Goal: Check status: Check status

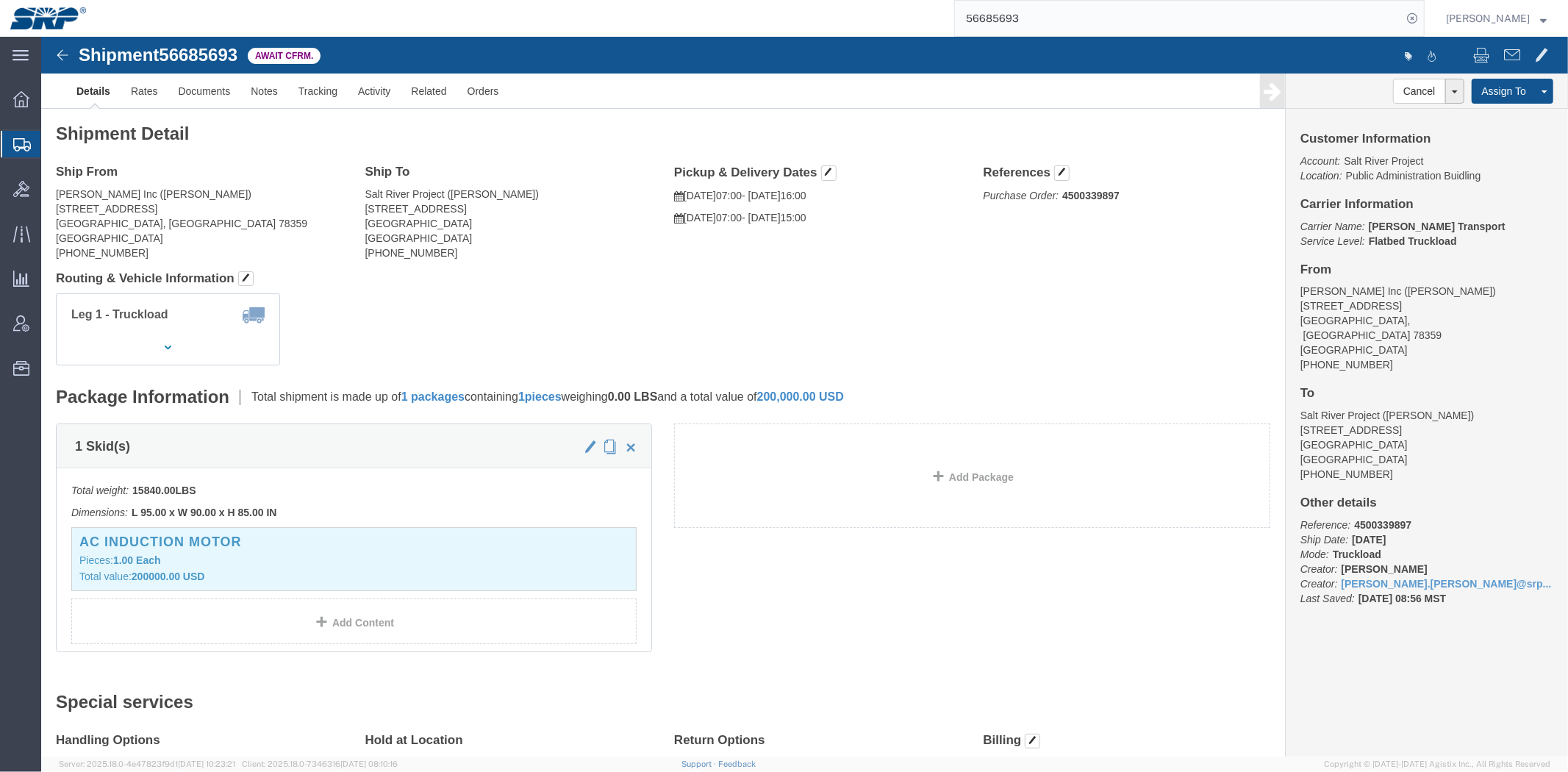
click div "Shipment Detail Ship From [PERSON_NAME] Inc ([PERSON_NAME]) [STREET_ADDRESS][PE…"
click address "[PERSON_NAME] Inc ([PERSON_NAME]) [STREET_ADDRESS][PERSON_NAME] [PHONE_NUMBER]"
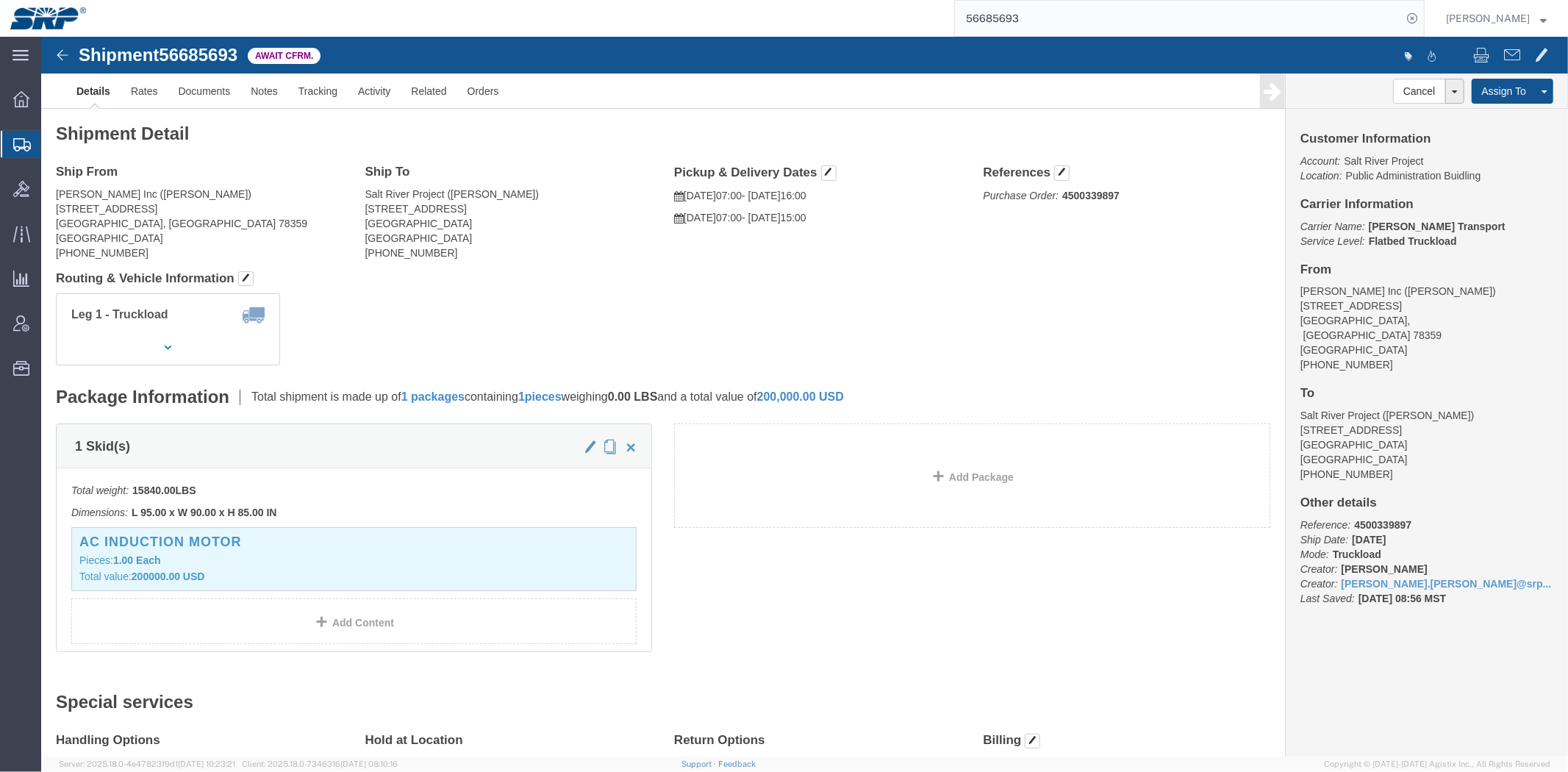
click address "[PERSON_NAME] Inc ([PERSON_NAME]) [STREET_ADDRESS][PERSON_NAME] [PHONE_NUMBER]"
drag, startPoint x: 656, startPoint y: 159, endPoint x: 775, endPoint y: 185, distance: 121.8
click div "Pickup & Delivery Dates [DATE] 07:00 - [DATE] 16:00 [DATE] 07:00 - [DATE] 15:00…"
click address "Salt River Project ([PERSON_NAME]) [STREET_ADDRESS] [PHONE_NUMBER]"
click at [0, 0] on span "Shipment Manager" at bounding box center [0, 0] width 0 height 0
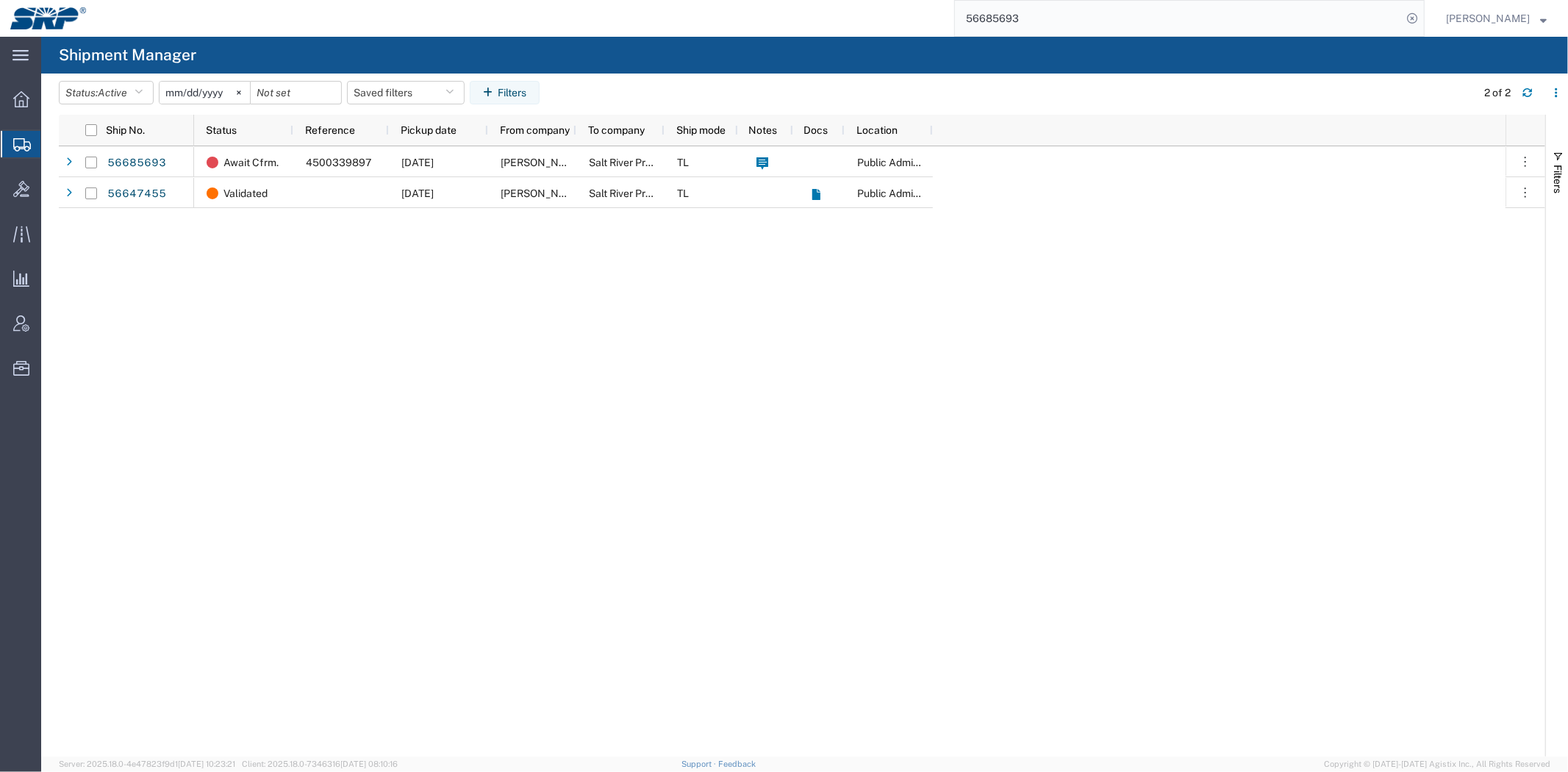
click at [1386, 548] on div "Await Cfrm. 4500339897 [DATE] [PERSON_NAME] Inc Salt River Project TL Public Ad…" at bounding box center [850, 451] width 1311 height 610
click at [1413, 482] on div "Await Cfrm. 4500339897 [DATE] [PERSON_NAME] Inc Salt River Project TL Public Ad…" at bounding box center [850, 451] width 1311 height 610
click at [655, 550] on div "Await Cfrm. 4500339897 [DATE] [PERSON_NAME] Inc Salt River Project TL Public Ad…" at bounding box center [850, 451] width 1311 height 610
click at [1349, 526] on div "Await Cfrm. 4500339897 [DATE] [PERSON_NAME] Inc Salt River Project TL Public Ad…" at bounding box center [850, 451] width 1311 height 610
click at [1376, 553] on div "Await Cfrm. 4500339897 [DATE] [PERSON_NAME] Inc Salt River Project TL Public Ad…" at bounding box center [850, 451] width 1311 height 610
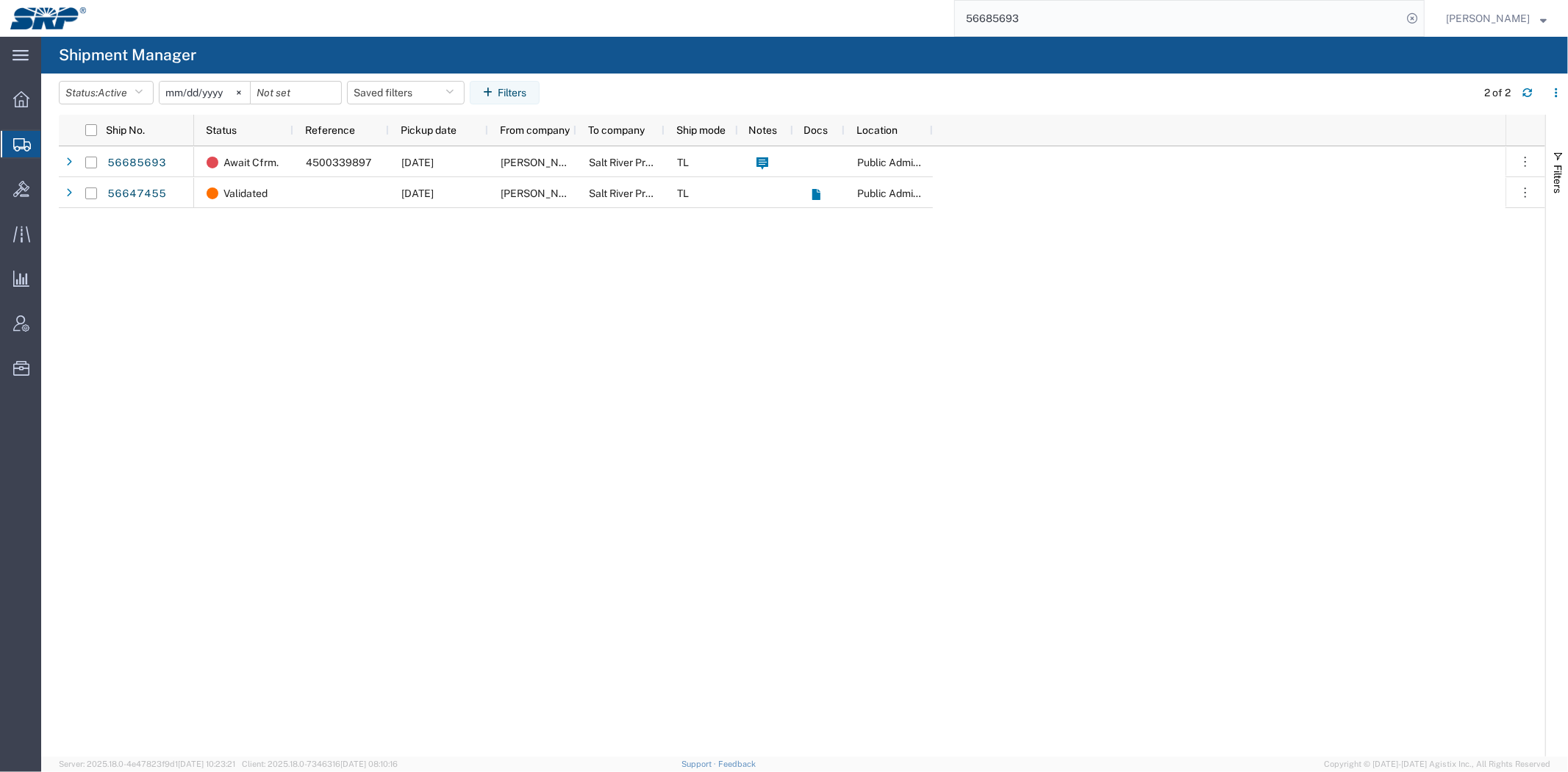
click at [379, 274] on div "Await Cfrm. 4500339897 [DATE] [PERSON_NAME] Inc Salt River Project TL Public Ad…" at bounding box center [850, 451] width 1311 height 610
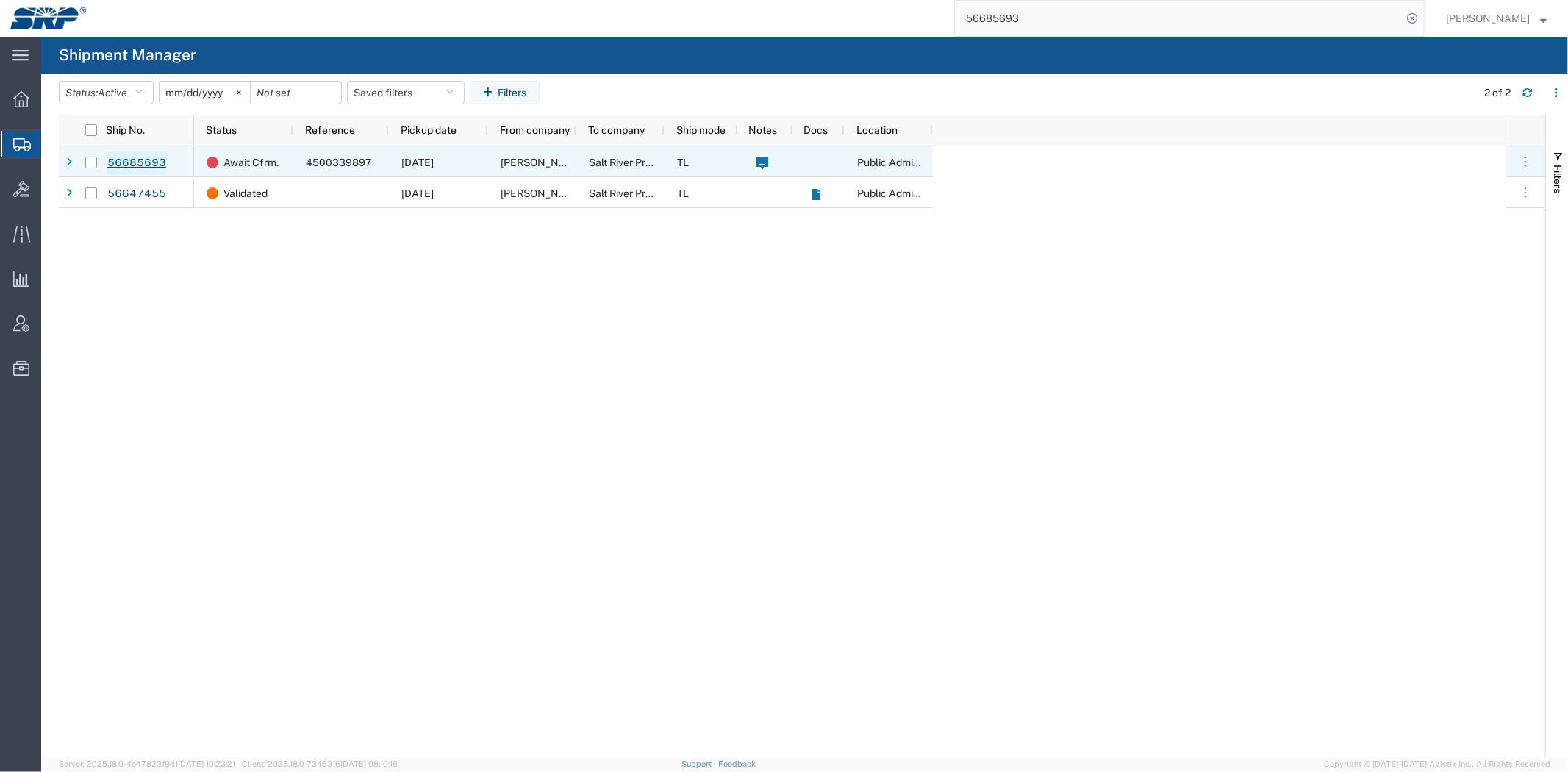
click at [121, 160] on link "56685693" at bounding box center [136, 162] width 61 height 23
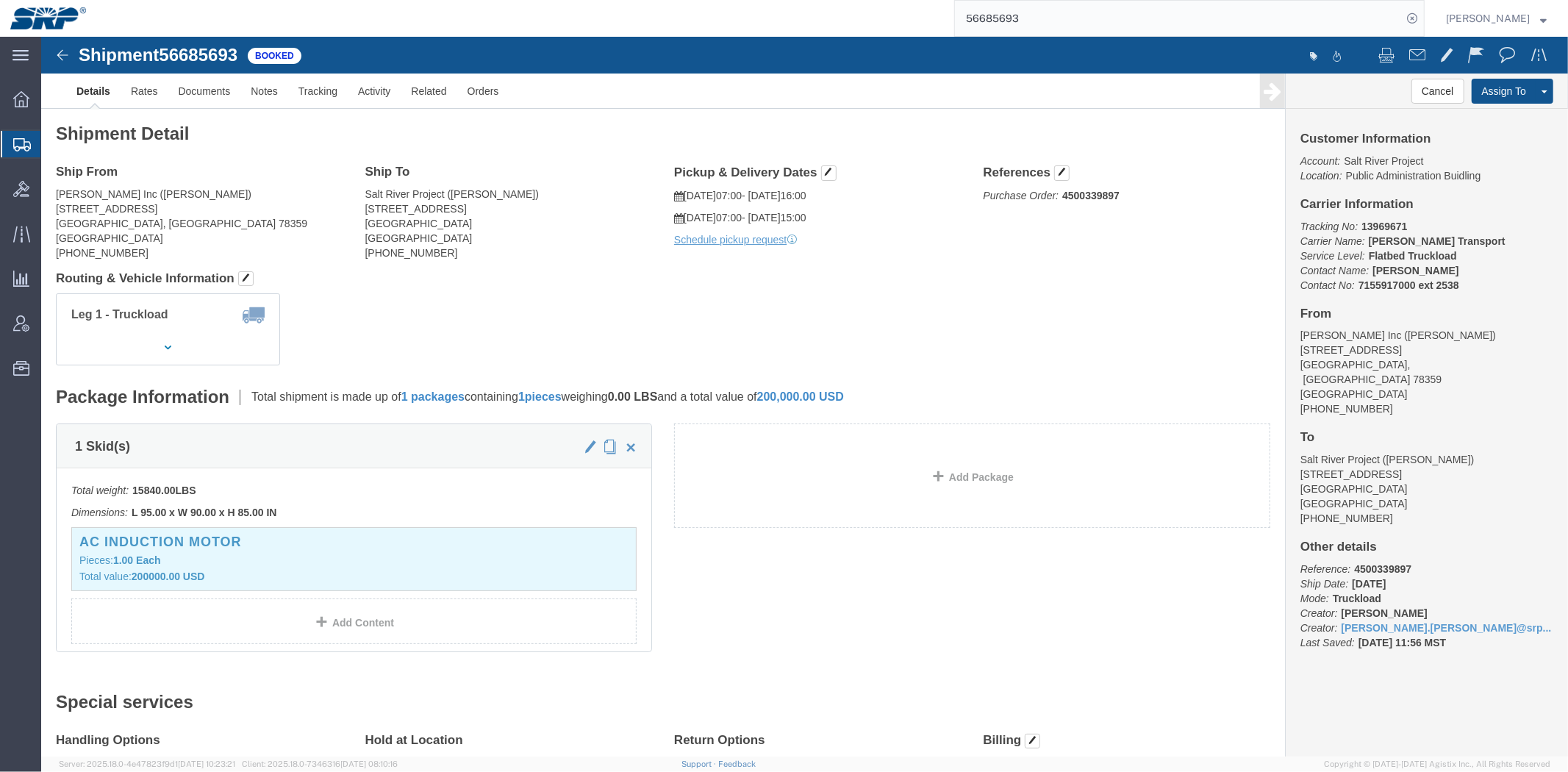
click span "56685693"
click link "Documents"
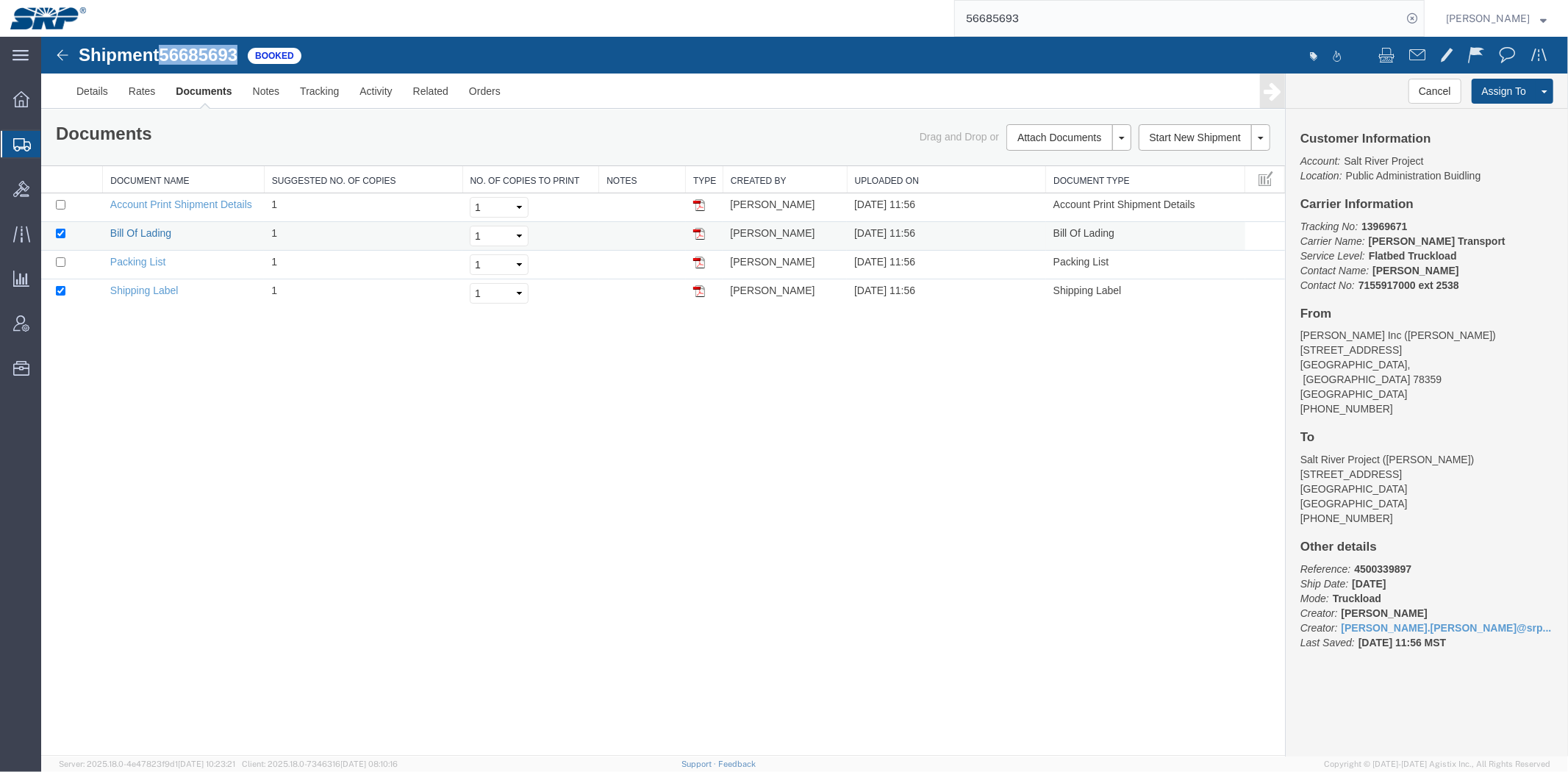
click at [143, 231] on link "Bill Of Lading" at bounding box center [139, 232] width 61 height 12
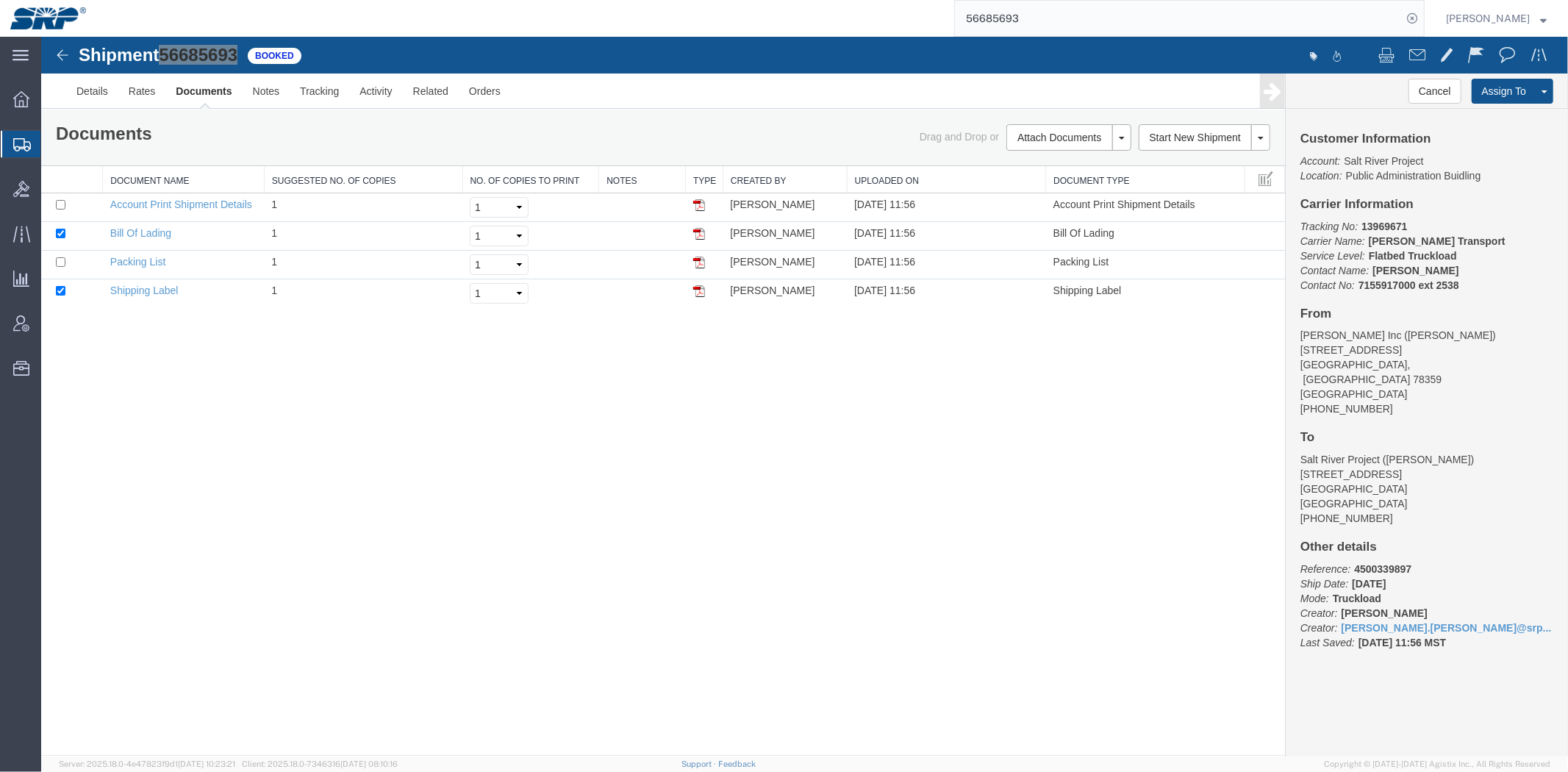
click at [0, 0] on span "Shipment Manager" at bounding box center [0, 0] width 0 height 0
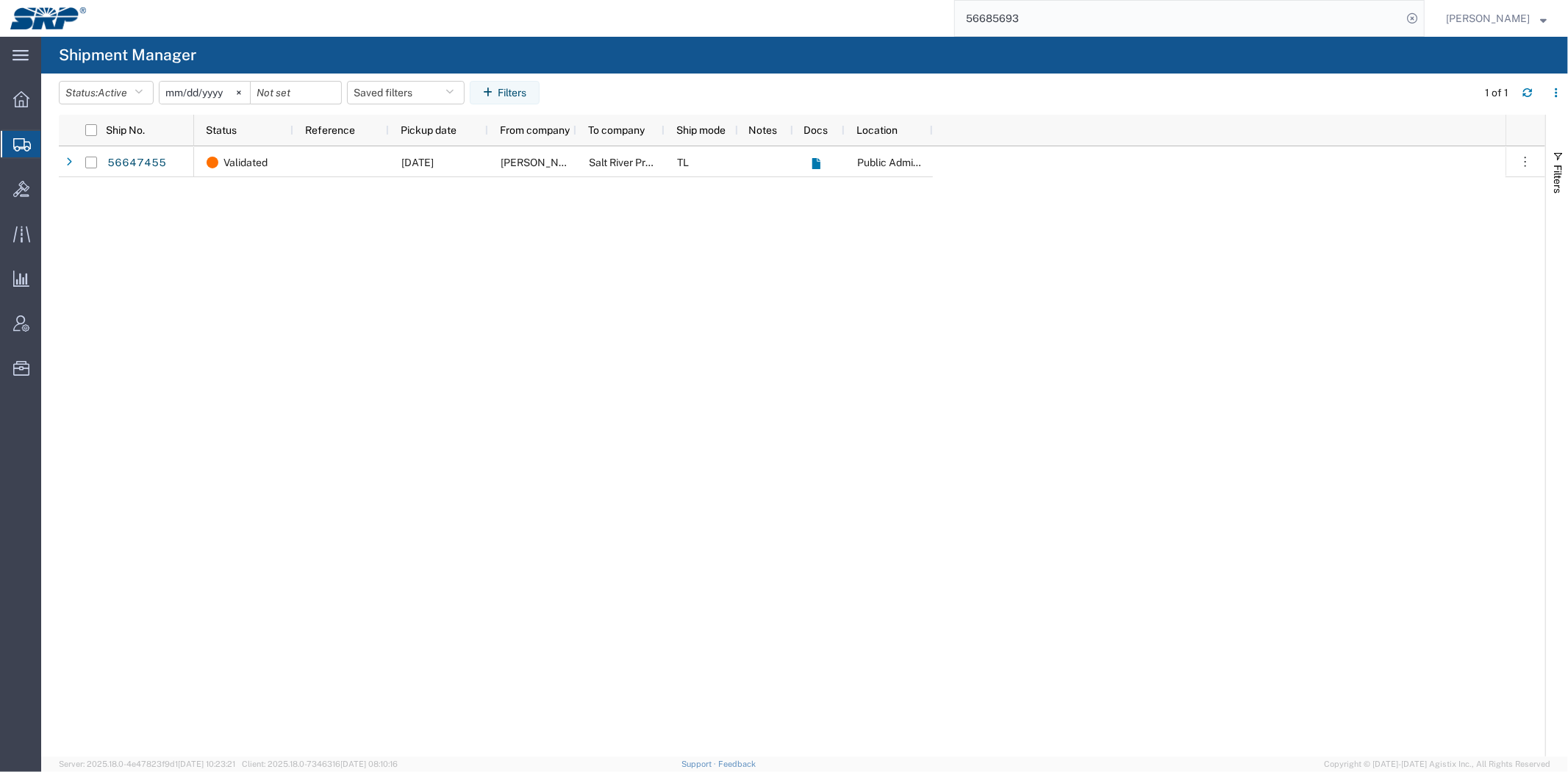
drag, startPoint x: 1373, startPoint y: 496, endPoint x: 1513, endPoint y: 279, distance: 258.2
click at [1373, 496] on div "Validated [DATE] [PERSON_NAME] Salt River Project TL Public Administration Buid…" at bounding box center [850, 451] width 1311 height 610
click at [1405, 529] on div "Validated [DATE] [PERSON_NAME] Salt River Project TL Public Administration Buid…" at bounding box center [850, 451] width 1311 height 610
click at [1463, 357] on div "Validated [DATE] [PERSON_NAME] Salt River Project TL Public Administration Buid…" at bounding box center [850, 451] width 1311 height 610
click at [1379, 492] on div "Validated [DATE] [PERSON_NAME] Salt River Project TL Public Administration Buid…" at bounding box center [850, 451] width 1311 height 610
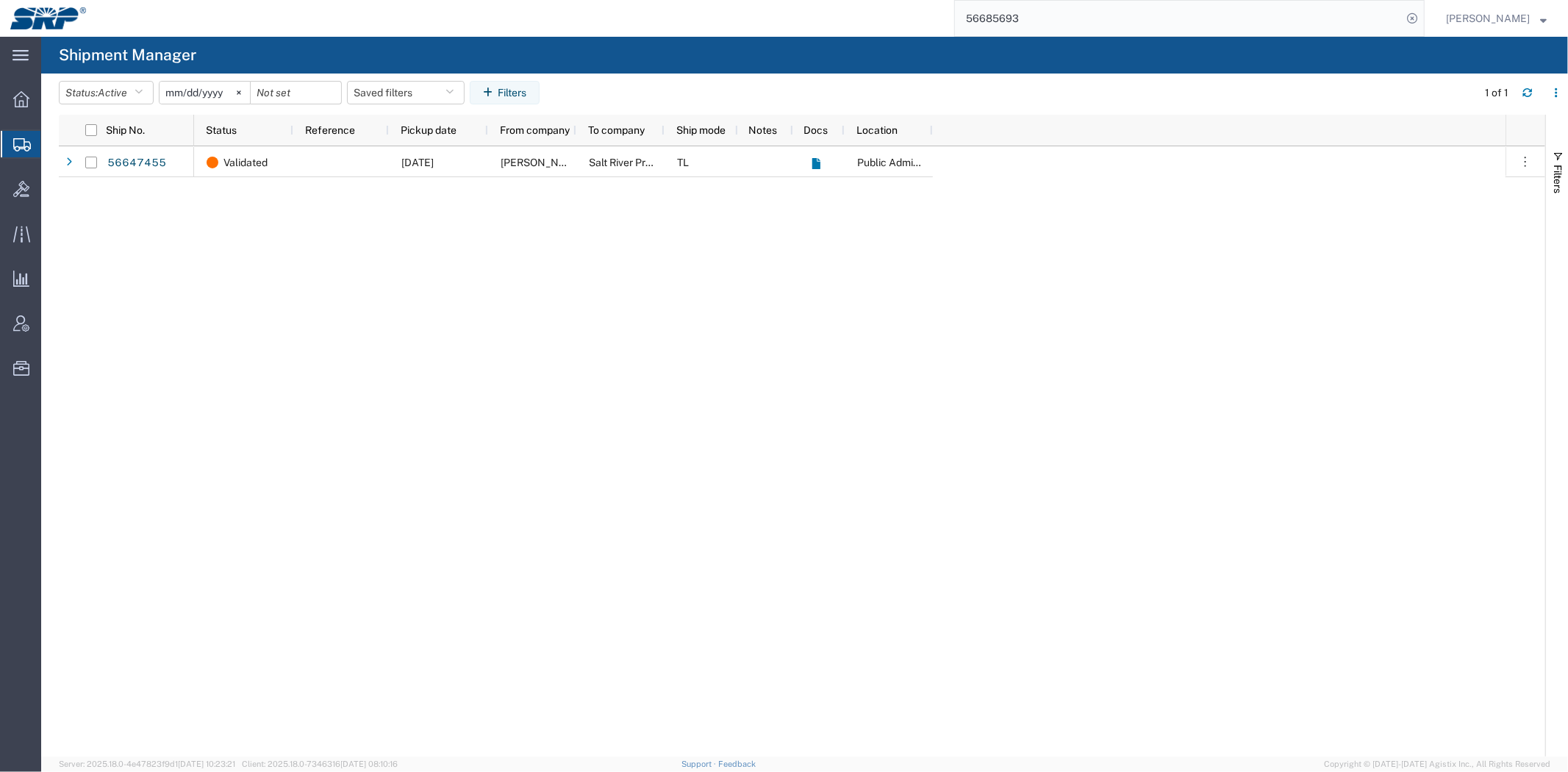
click at [1360, 432] on div "Validated [DATE] [PERSON_NAME] Salt River Project TL Public Administration Buid…" at bounding box center [850, 451] width 1311 height 610
drag, startPoint x: 1434, startPoint y: 496, endPoint x: 1556, endPoint y: 413, distance: 147.6
click at [1434, 496] on div "Validated [DATE] [PERSON_NAME] Salt River Project TL Public Administration Buid…" at bounding box center [850, 451] width 1311 height 610
drag, startPoint x: 741, startPoint y: 699, endPoint x: 750, endPoint y: 706, distance: 11.4
click at [745, 704] on div "Validated [DATE] [PERSON_NAME] Salt River Project TL Public Administration Buid…" at bounding box center [850, 451] width 1311 height 610
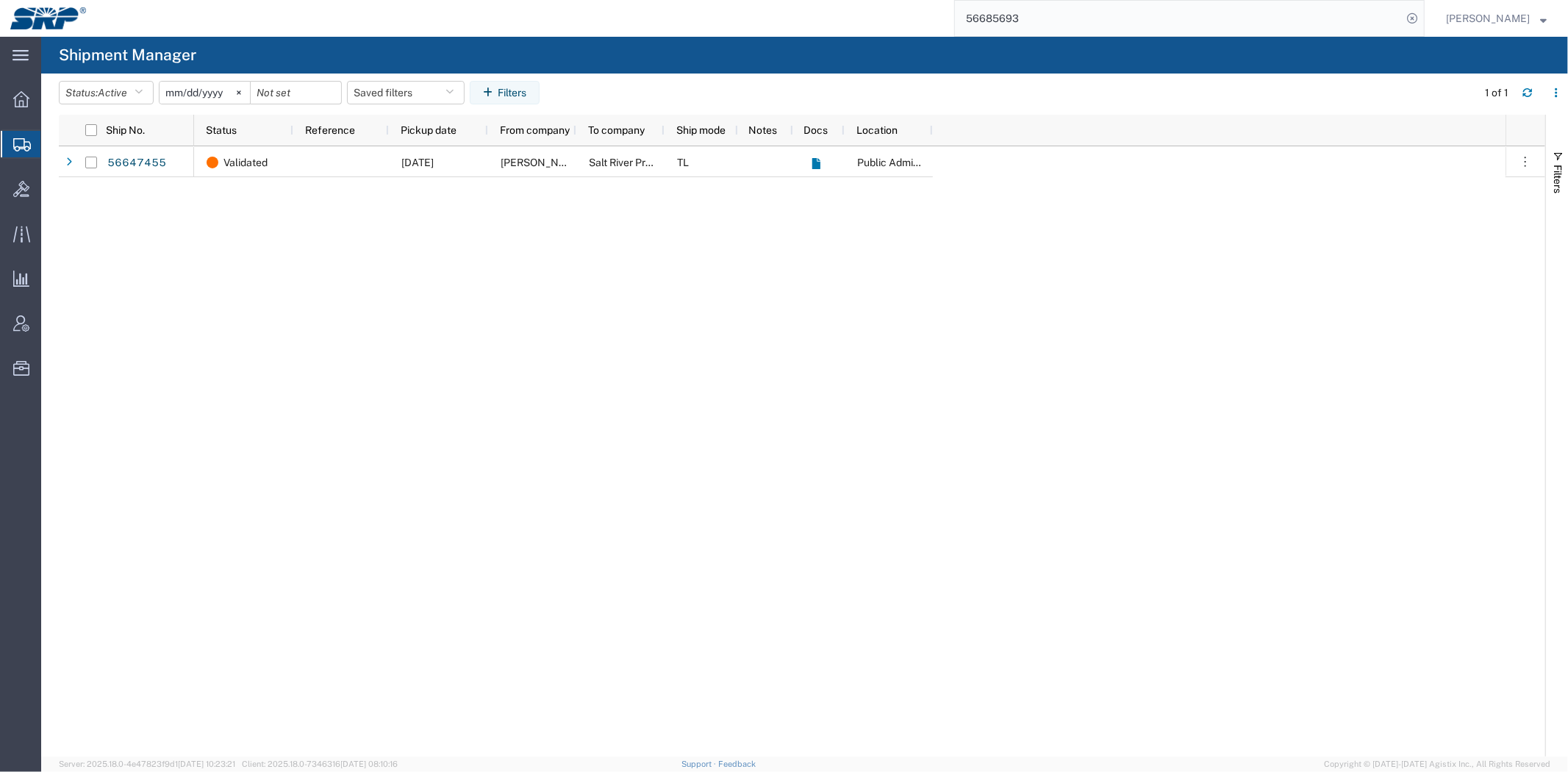
click at [1332, 212] on div "Validated [DATE] [PERSON_NAME] Salt River Project TL Public Administration Buid…" at bounding box center [850, 451] width 1311 height 610
drag, startPoint x: 561, startPoint y: 291, endPoint x: 518, endPoint y: 275, distance: 45.9
click at [561, 291] on div "Validated [DATE] [PERSON_NAME] Salt River Project TL Public Administration Buid…" at bounding box center [850, 451] width 1311 height 610
click at [582, 373] on div "Validated [DATE] [PERSON_NAME] Salt River Project TL Public Administration Buid…" at bounding box center [850, 451] width 1311 height 610
drag, startPoint x: 222, startPoint y: 208, endPoint x: 204, endPoint y: 209, distance: 18.0
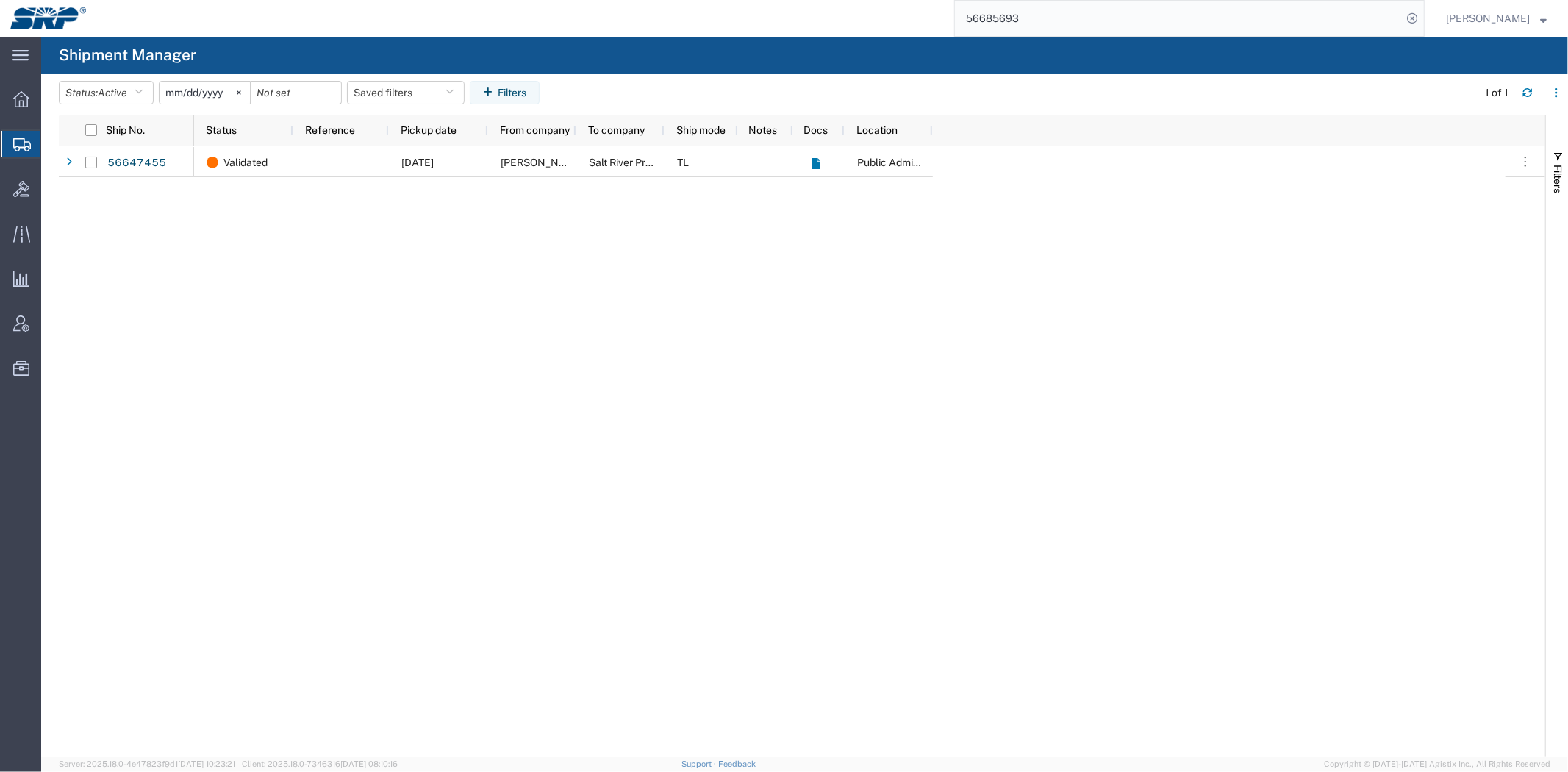
click at [222, 208] on div "Validated [DATE] [PERSON_NAME] Salt River Project TL Public Administration Buid…" at bounding box center [850, 451] width 1311 height 610
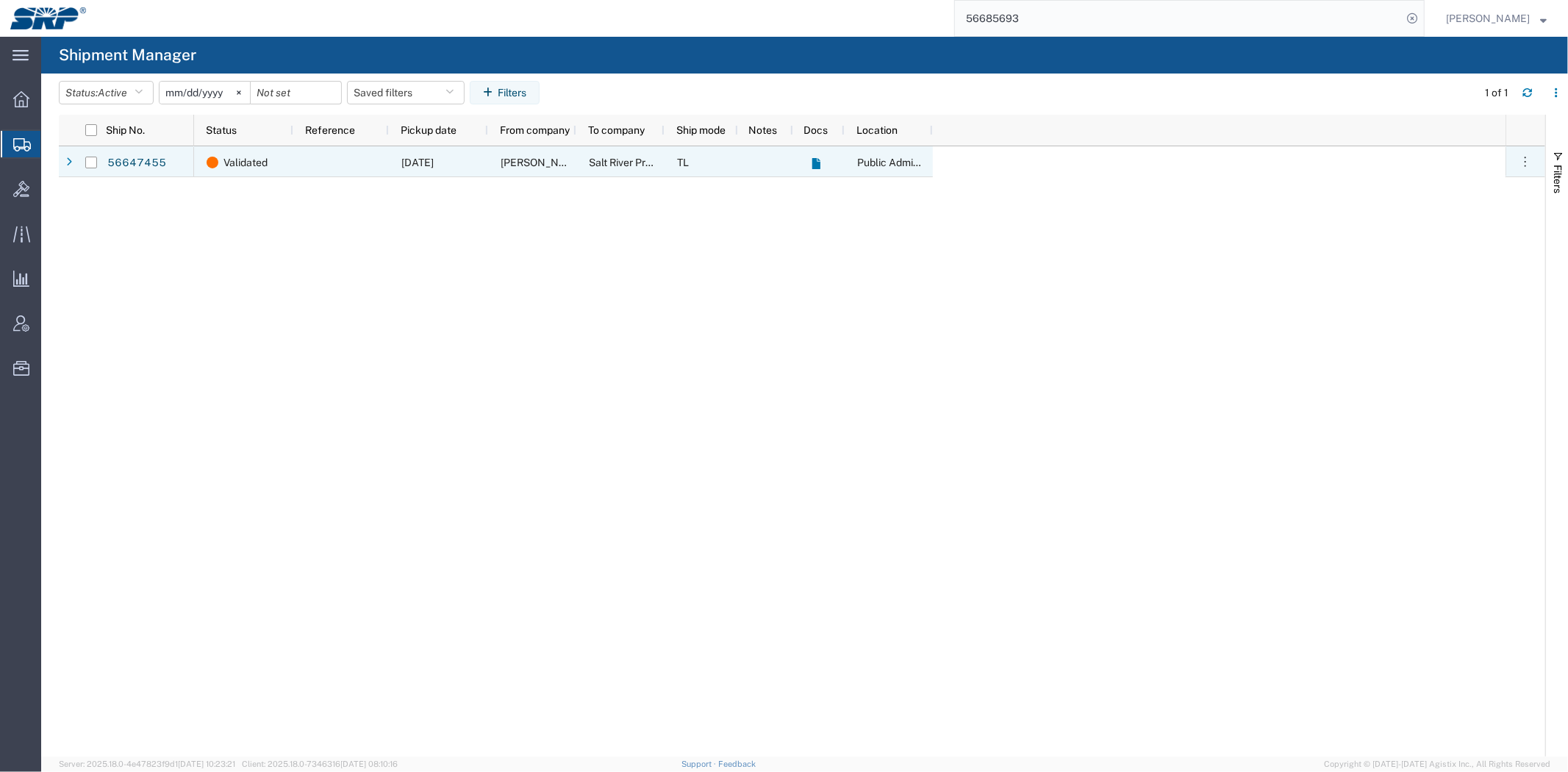
click at [91, 169] on agx-table-manager "Status: Active Active All Approved Booked Canceled Delivered Denied New On Hold…" at bounding box center [804, 414] width 1527 height 682
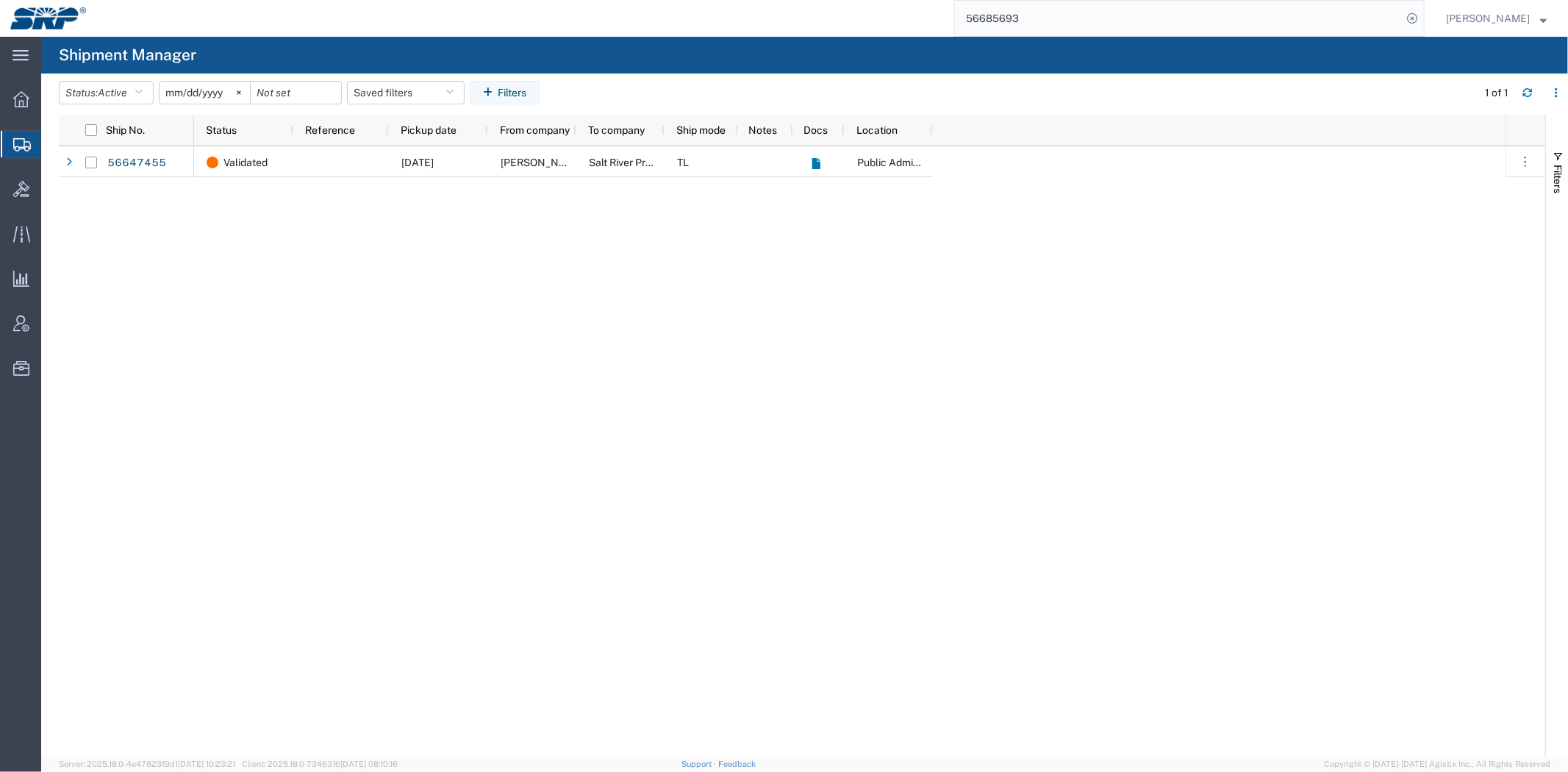
click at [134, 222] on div "56647455 Validated [DATE] [PERSON_NAME] Salt River Project TL Public Administra…" at bounding box center [802, 451] width 1487 height 610
click at [527, 368] on div "Validated [DATE] [PERSON_NAME] Salt River Project TL Public Administration Buid…" at bounding box center [850, 451] width 1311 height 610
drag, startPoint x: 612, startPoint y: 482, endPoint x: 645, endPoint y: 505, distance: 40.2
click at [645, 505] on div "Validated [DATE] [PERSON_NAME] Salt River Project TL Public Administration Buid…" at bounding box center [850, 451] width 1311 height 610
click at [325, 292] on div "Validated [DATE] [PERSON_NAME] Salt River Project TL Public Administration Buid…" at bounding box center [850, 451] width 1311 height 610
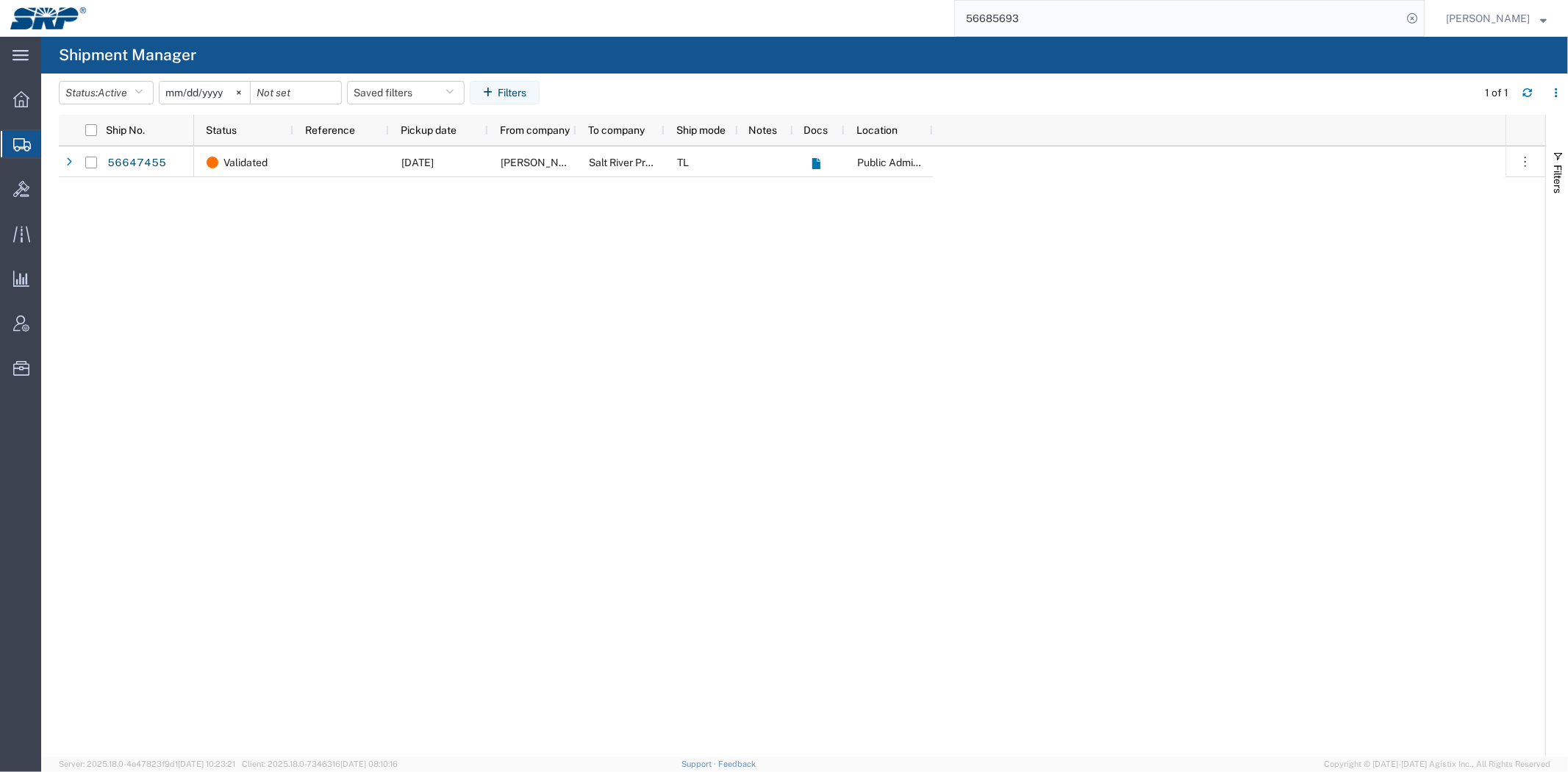
click at [442, 439] on div "Validated [DATE] [PERSON_NAME] Salt River Project TL Public Administration Buid…" at bounding box center [850, 451] width 1311 height 610
click at [796, 399] on div "Validated [DATE] [PERSON_NAME] Salt River Project TL Public Administration Buid…" at bounding box center [850, 451] width 1311 height 610
